Goal: Information Seeking & Learning: Find contact information

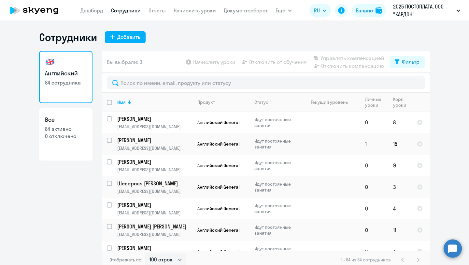
select select "100"
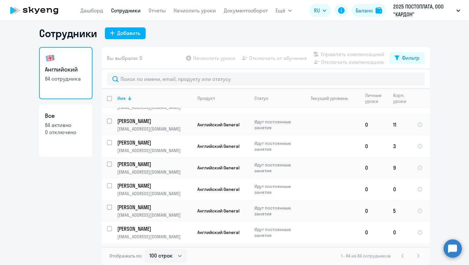
click at [132, 9] on link "Сотрудники" at bounding box center [126, 10] width 30 height 7
click at [94, 16] on nav "[PERSON_NAME] Отчеты Начислить уроки Документооборот" at bounding box center [173, 10] width 187 height 13
click at [95, 9] on link "Дашборд" at bounding box center [91, 10] width 23 height 7
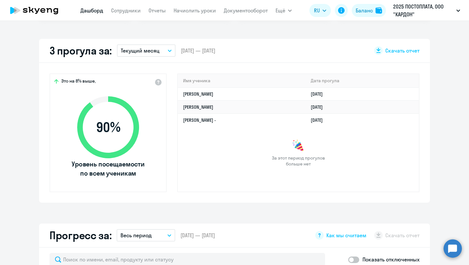
select select "30"
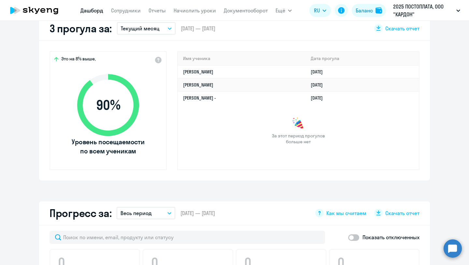
scroll to position [196, 0]
click at [213, 84] on link "[PERSON_NAME]" at bounding box center [198, 84] width 30 height 6
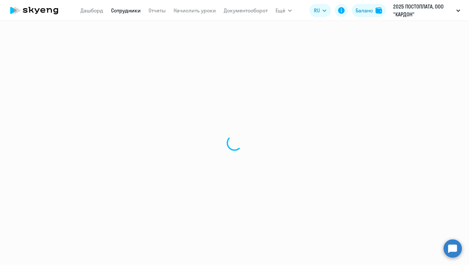
select select "english"
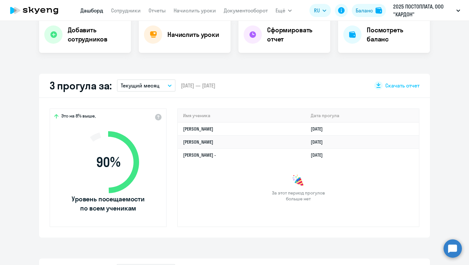
select select "30"
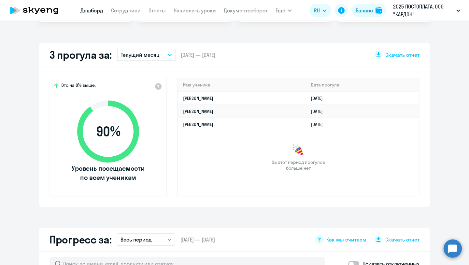
scroll to position [170, 0]
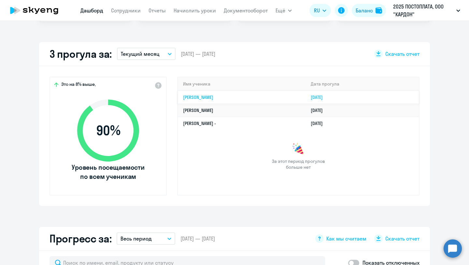
click at [234, 100] on td "[PERSON_NAME]" at bounding box center [242, 97] width 128 height 13
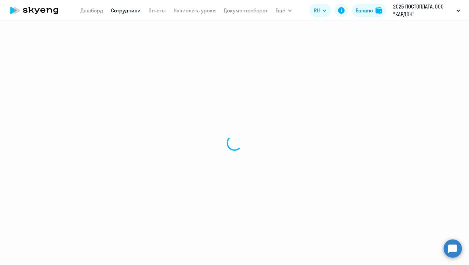
select select "english"
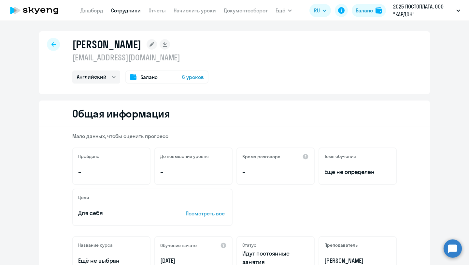
scroll to position [4, 0]
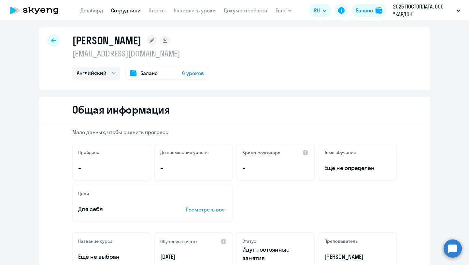
click at [194, 70] on span "6 уроков" at bounding box center [193, 73] width 22 height 8
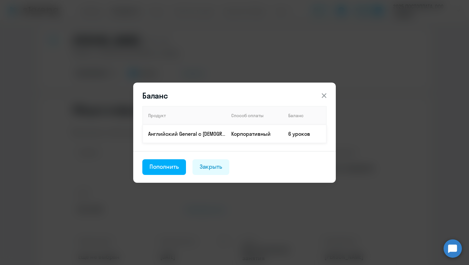
click at [300, 133] on td "6 уроков" at bounding box center [304, 133] width 43 height 18
click at [327, 94] on icon at bounding box center [324, 96] width 8 height 8
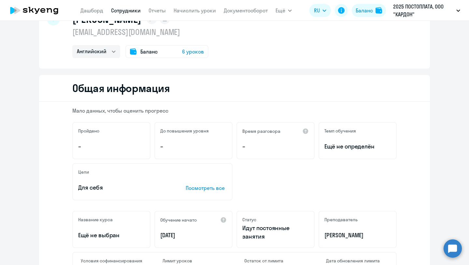
scroll to position [0, 0]
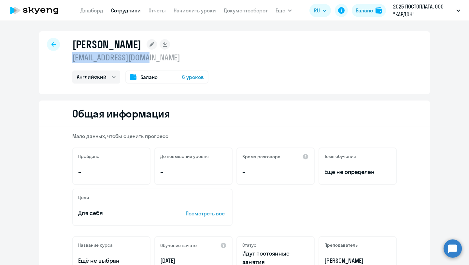
drag, startPoint x: 158, startPoint y: 59, endPoint x: 68, endPoint y: 60, distance: 89.9
click at [68, 60] on div "[PERSON_NAME] [EMAIL_ADDRESS][DOMAIN_NAME] Английский Баланс 6 уроков" at bounding box center [234, 62] width 391 height 63
copy p "[EMAIL_ADDRESS][DOMAIN_NAME]"
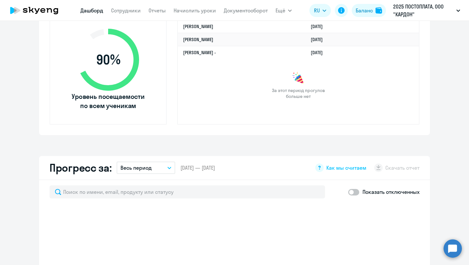
select select "30"
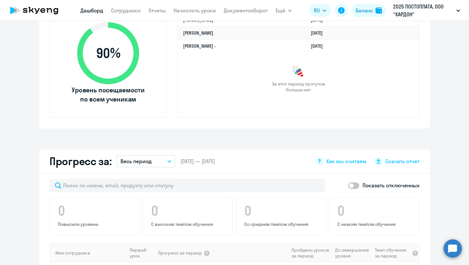
scroll to position [203, 0]
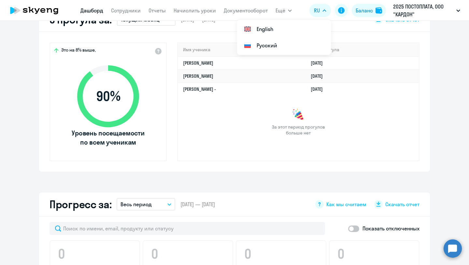
click at [297, 116] on img at bounding box center [298, 114] width 13 height 13
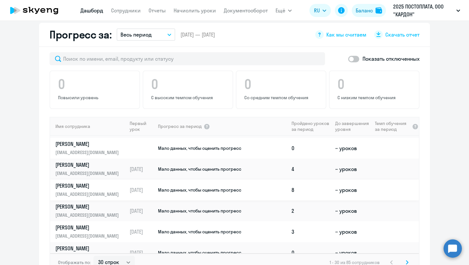
scroll to position [508, 0]
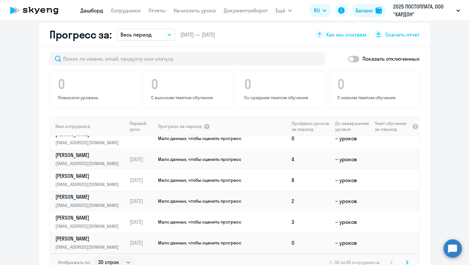
click at [108, 175] on p "[PERSON_NAME]" at bounding box center [88, 175] width 67 height 7
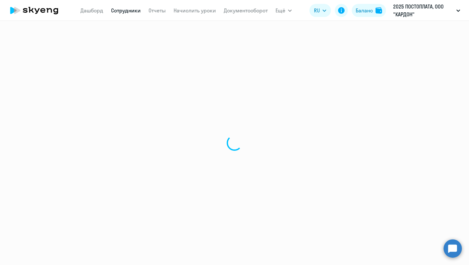
select select "english"
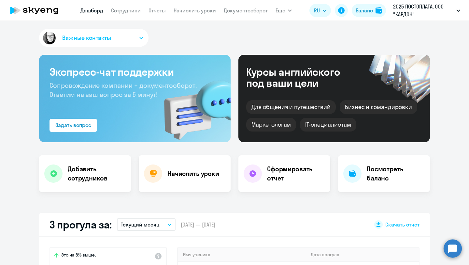
select select "30"
